Goal: Navigation & Orientation: Find specific page/section

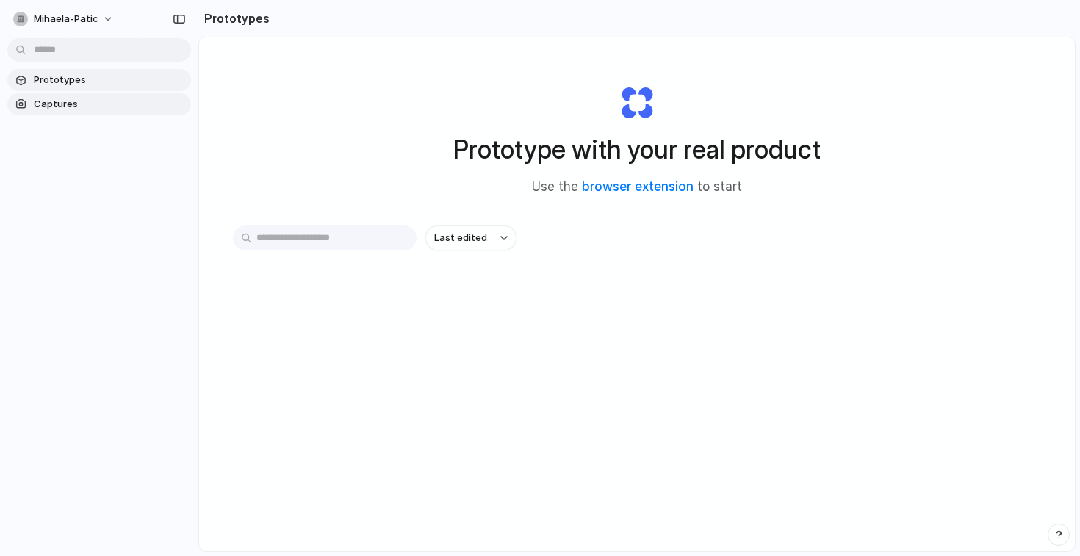
click at [72, 98] on span "Captures" at bounding box center [109, 104] width 151 height 15
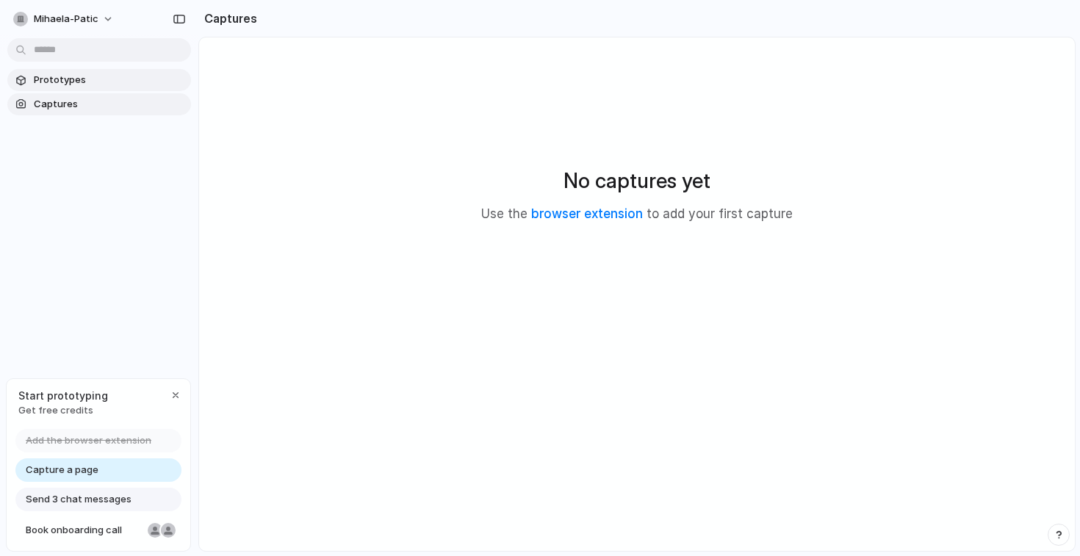
click at [62, 84] on span "Prototypes" at bounding box center [109, 80] width 151 height 15
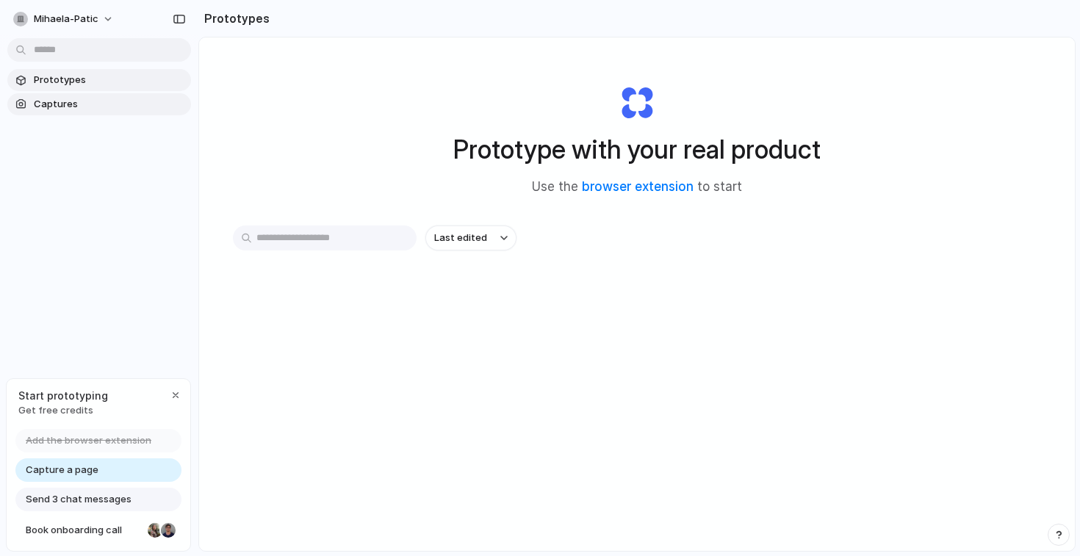
click at [65, 110] on span "Captures" at bounding box center [109, 104] width 151 height 15
